Goal: Check status: Check status

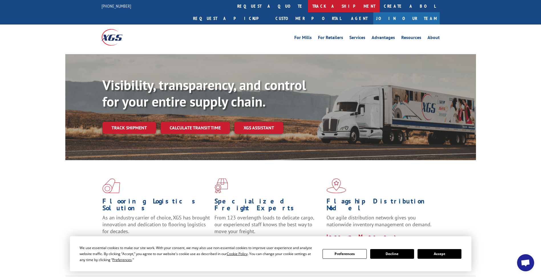
click at [308, 7] on link "track a shipment" at bounding box center [344, 6] width 72 height 12
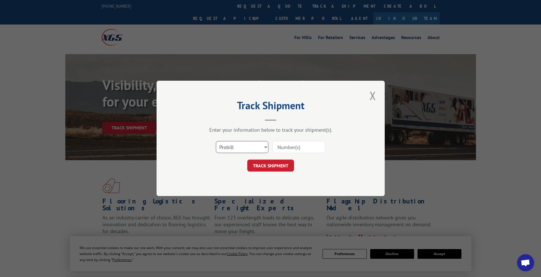
click at [267, 147] on select "Select category... Probill BOL PO" at bounding box center [242, 147] width 52 height 12
select select "bol"
click at [216, 141] on select "Select category... Probill BOL PO" at bounding box center [242, 147] width 52 height 12
click at [284, 148] on input at bounding box center [299, 147] width 52 height 12
type input "15347987"
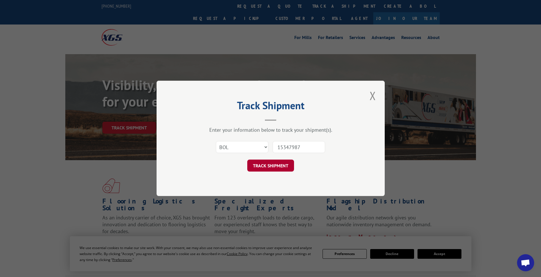
click at [279, 167] on button "TRACK SHIPMENT" at bounding box center [270, 166] width 47 height 12
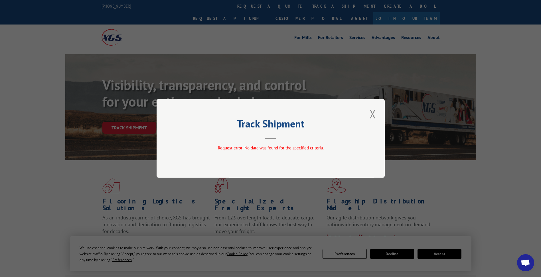
click at [376, 113] on button "Close modal" at bounding box center [373, 114] width 10 height 16
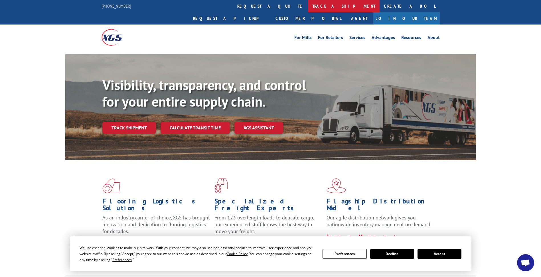
click at [308, 7] on link "track a shipment" at bounding box center [344, 6] width 72 height 12
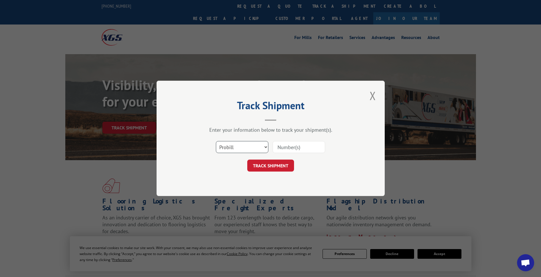
click at [263, 145] on select "Select category... Probill BOL PO" at bounding box center [242, 147] width 52 height 12
select select "bol"
click at [216, 141] on select "Select category... Probill BOL PO" at bounding box center [242, 147] width 52 height 12
click at [287, 149] on input at bounding box center [299, 147] width 52 height 12
type input "15347987"
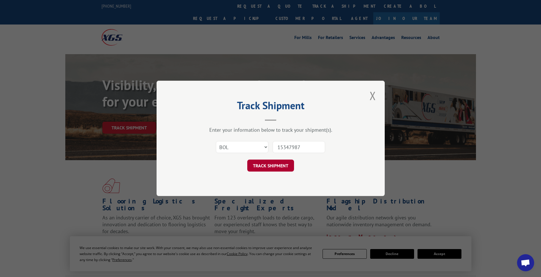
click at [255, 161] on button "TRACK SHIPMENT" at bounding box center [270, 166] width 47 height 12
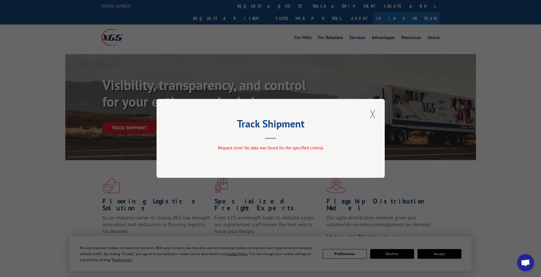
click at [374, 111] on button "Close modal" at bounding box center [373, 114] width 10 height 16
